Goal: Transaction & Acquisition: Book appointment/travel/reservation

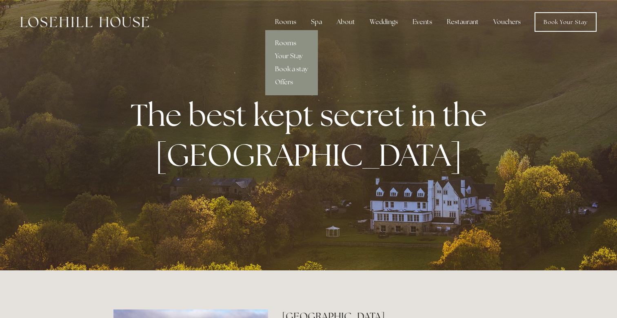
click at [290, 41] on link "Rooms" at bounding box center [291, 43] width 53 height 13
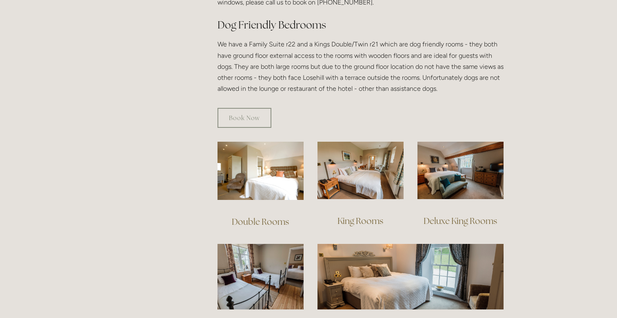
scroll to position [488, 0]
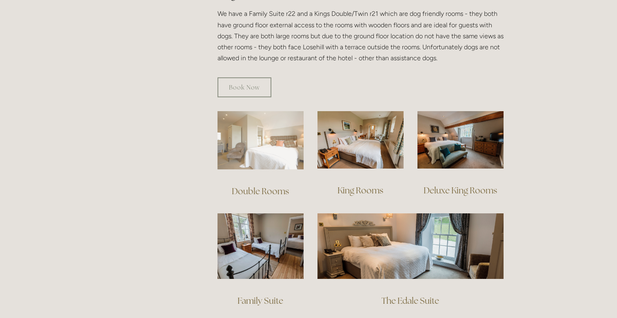
click at [245, 128] on img at bounding box center [260, 140] width 86 height 58
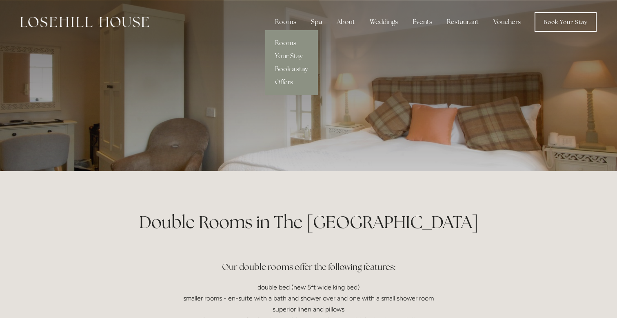
click at [290, 45] on link "Rooms" at bounding box center [291, 43] width 53 height 13
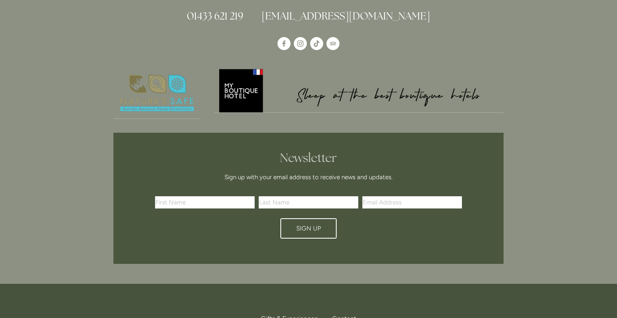
scroll to position [1371, 0]
